Goal: Navigation & Orientation: Go to known website

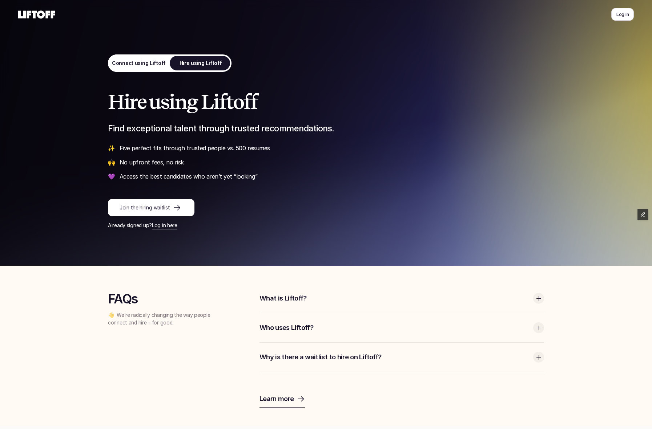
click at [37, 16] on icon at bounding box center [36, 14] width 37 height 9
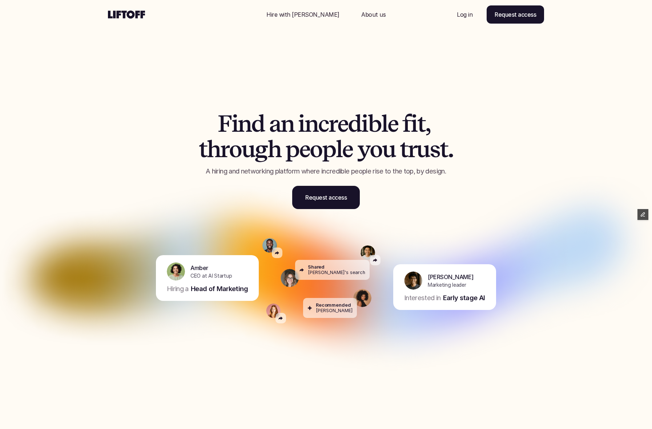
click at [544, 19] on div at bounding box center [326, 14] width 652 height 29
click at [512, 16] on p "Request access" at bounding box center [514, 14] width 41 height 9
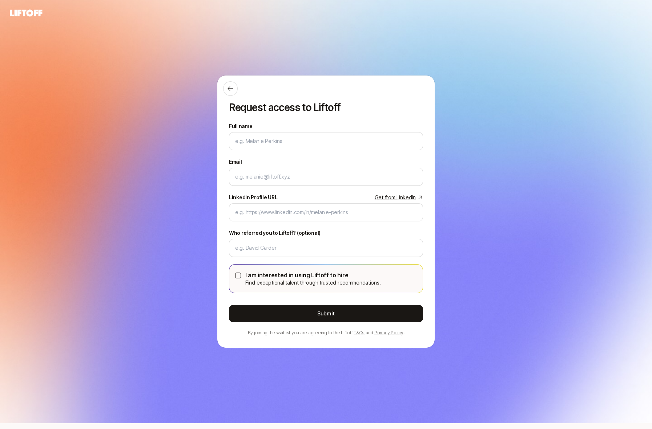
click at [30, 15] on icon at bounding box center [26, 12] width 32 height 7
